Goal: Navigation & Orientation: Find specific page/section

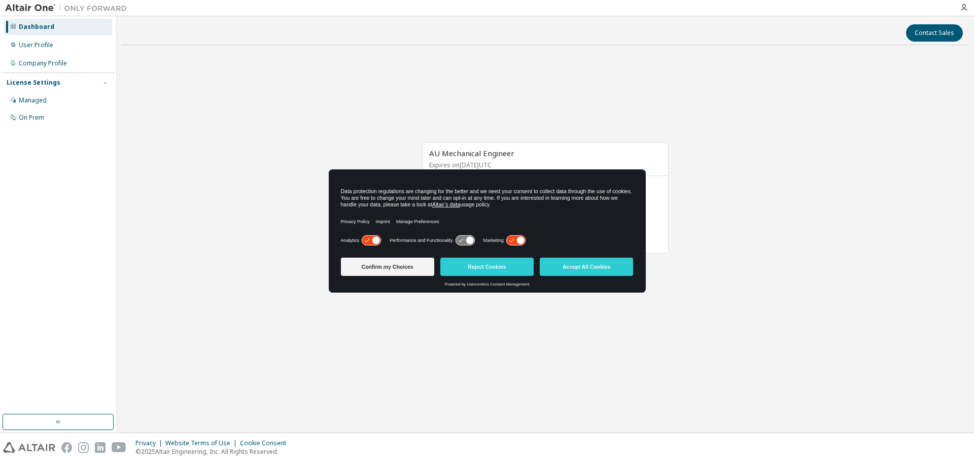
click at [573, 270] on button "Accept All Cookies" at bounding box center [586, 267] width 93 height 18
